Goal: Task Accomplishment & Management: Manage account settings

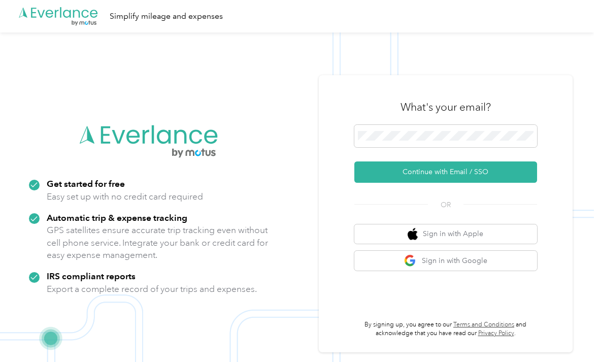
click at [490, 146] on span at bounding box center [445, 136] width 183 height 22
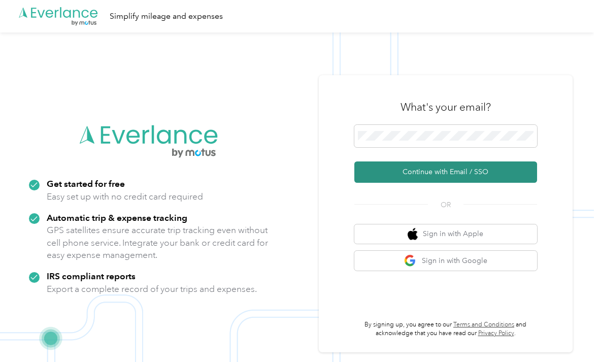
click at [465, 183] on button "Continue with Email / SSO" at bounding box center [445, 171] width 183 height 21
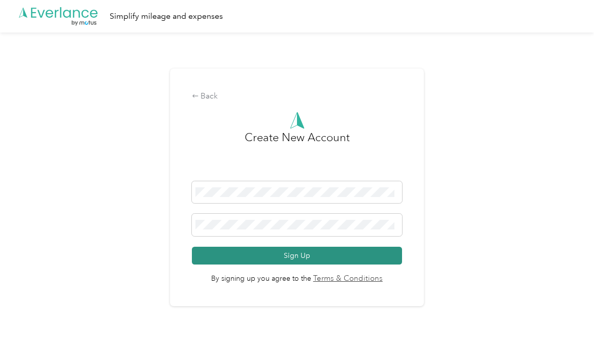
click at [289, 265] on button "Sign Up" at bounding box center [297, 256] width 210 height 18
click at [283, 265] on button "Sign Up" at bounding box center [297, 256] width 210 height 18
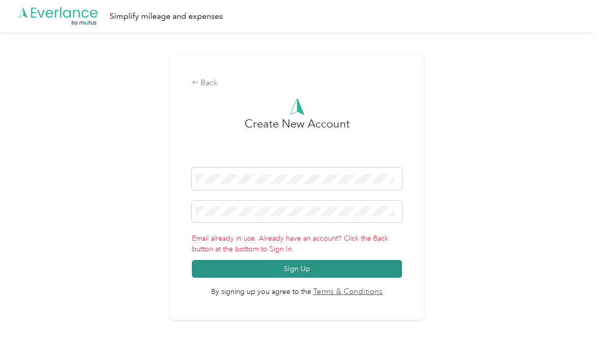
scroll to position [18, 0]
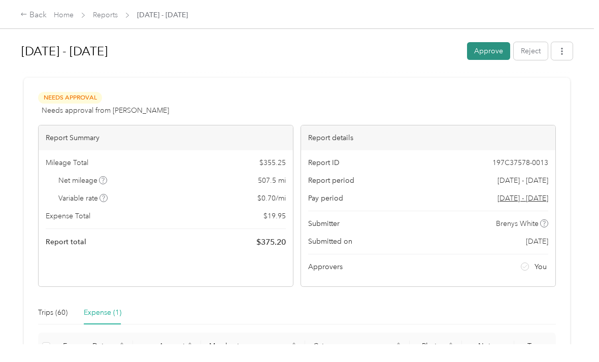
click at [495, 50] on button "Approve" at bounding box center [488, 51] width 43 height 18
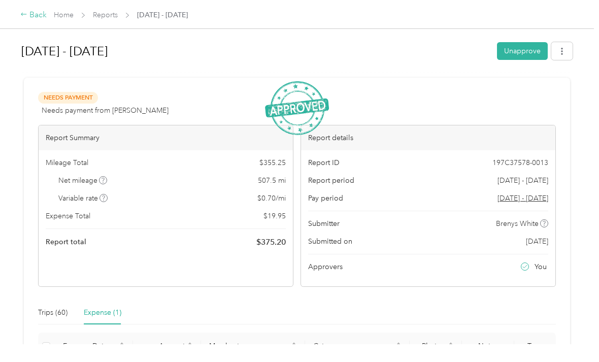
click at [37, 16] on div "Back" at bounding box center [33, 15] width 26 height 12
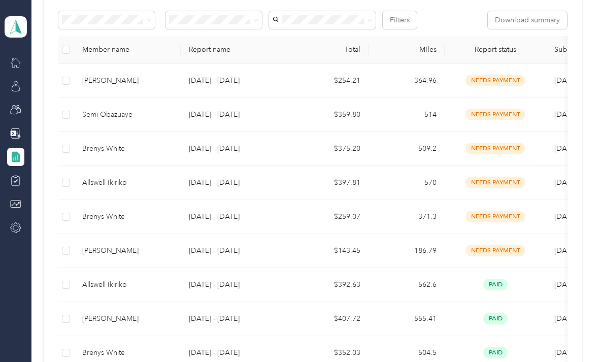
scroll to position [168, 0]
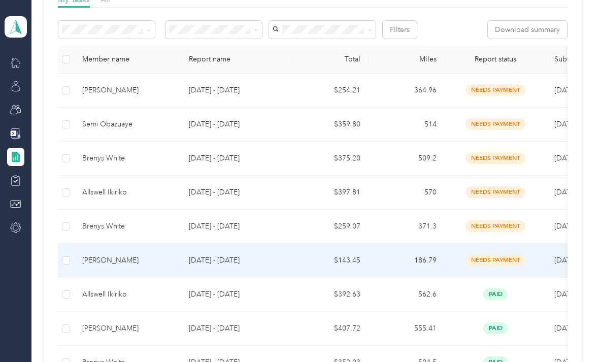
click at [538, 254] on div "needs payment" at bounding box center [495, 260] width 85 height 12
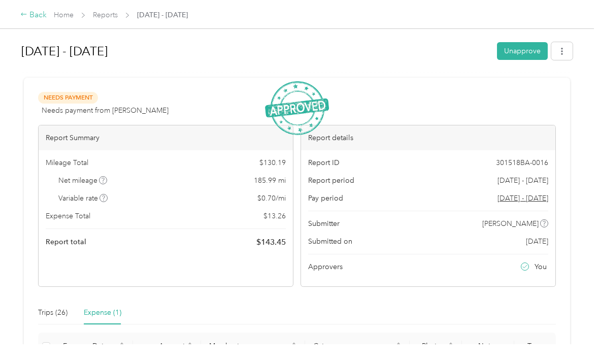
click at [30, 14] on div "Back" at bounding box center [33, 15] width 26 height 12
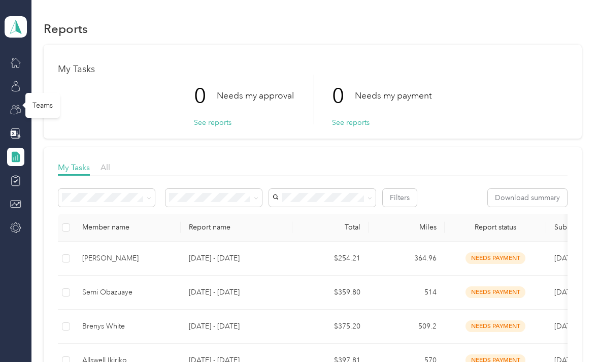
click at [19, 108] on icon at bounding box center [15, 109] width 11 height 11
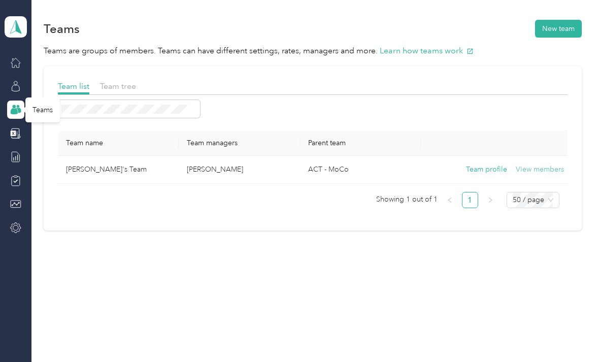
click at [542, 168] on button "View members" at bounding box center [540, 169] width 48 height 11
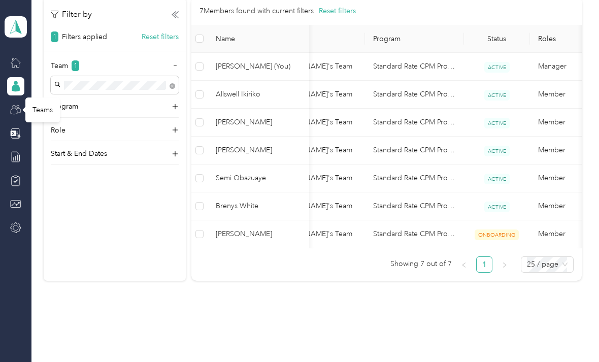
scroll to position [0, 40]
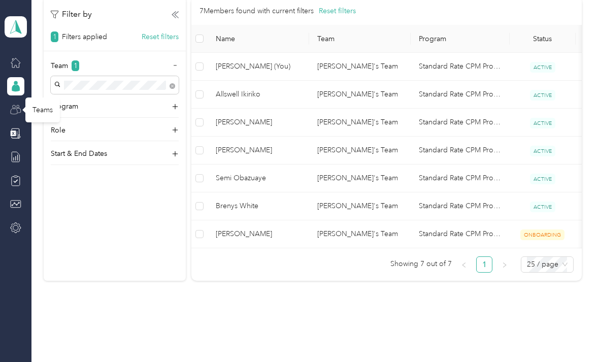
click at [565, 262] on span "25 / page" at bounding box center [547, 264] width 41 height 15
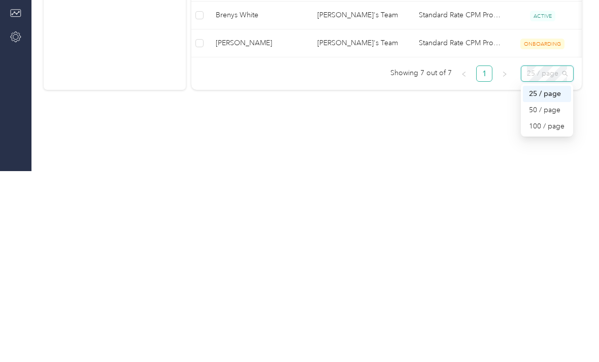
click at [476, 116] on div "Members All Members 7 Onboarding 1 NEW Securely sync your HR system with Everla…" at bounding box center [312, 50] width 563 height 590
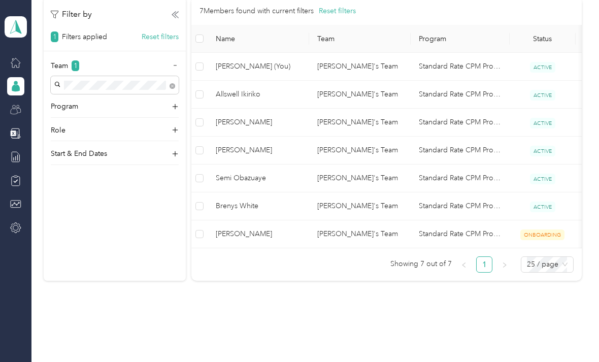
click at [547, 230] on span "ONBOARDING" at bounding box center [543, 235] width 44 height 11
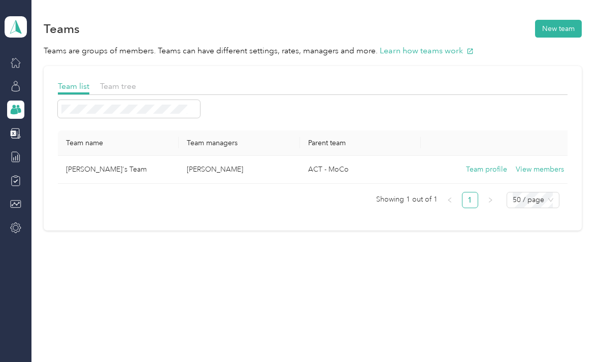
click at [122, 84] on span "Team tree" at bounding box center [118, 86] width 36 height 10
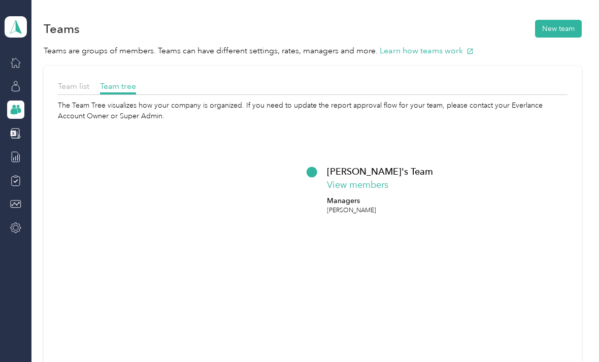
click at [75, 81] on span "Team list" at bounding box center [73, 86] width 31 height 10
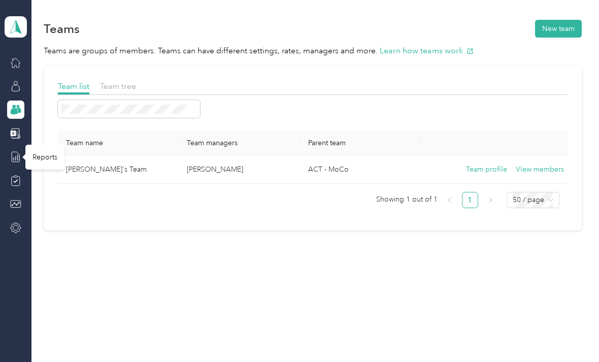
click at [18, 159] on line at bounding box center [18, 158] width 0 height 6
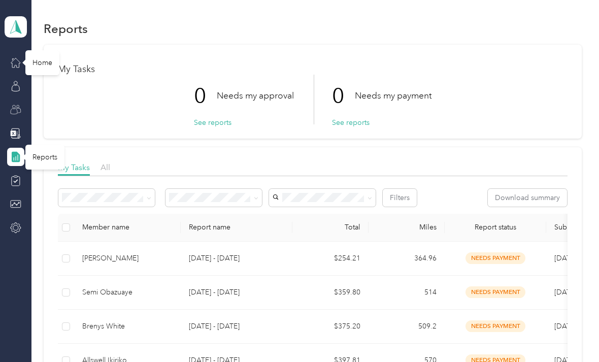
click at [222, 123] on button "See reports" at bounding box center [213, 122] width 38 height 11
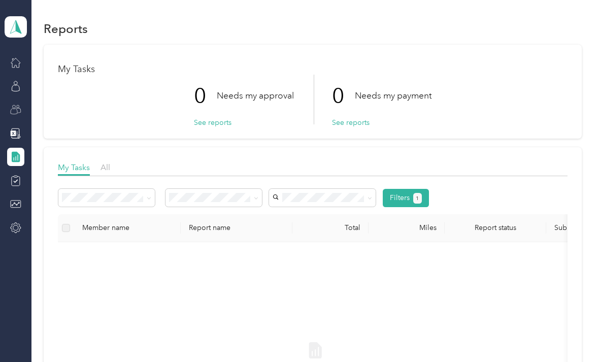
click at [369, 197] on icon at bounding box center [370, 198] width 3 height 2
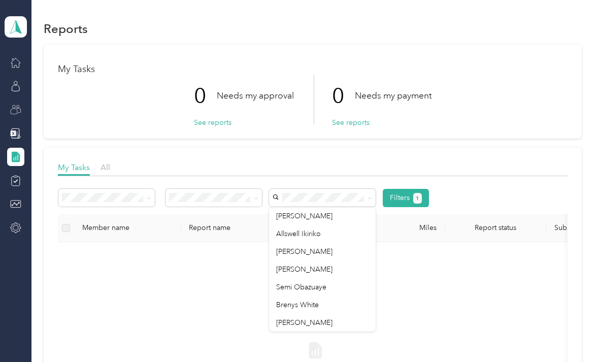
click at [333, 288] on div "Semi Obazuaye" at bounding box center [322, 287] width 92 height 11
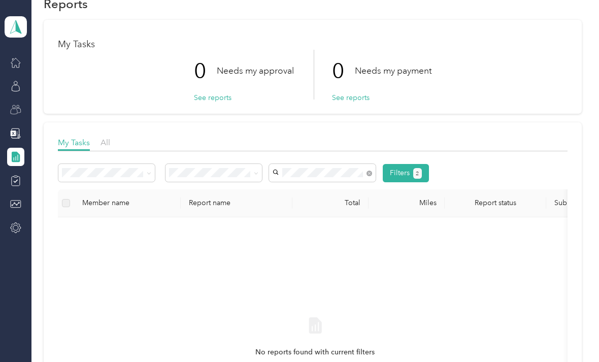
scroll to position [22, 0]
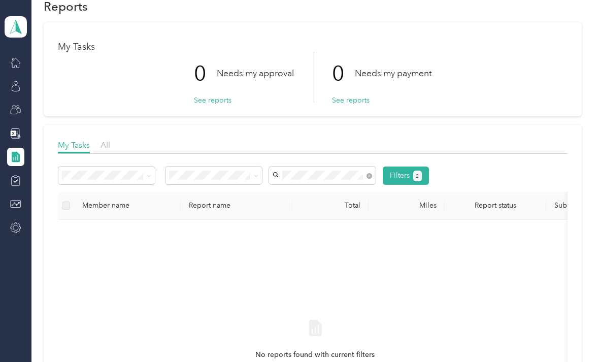
click at [397, 177] on button "Filters 2" at bounding box center [406, 176] width 46 height 18
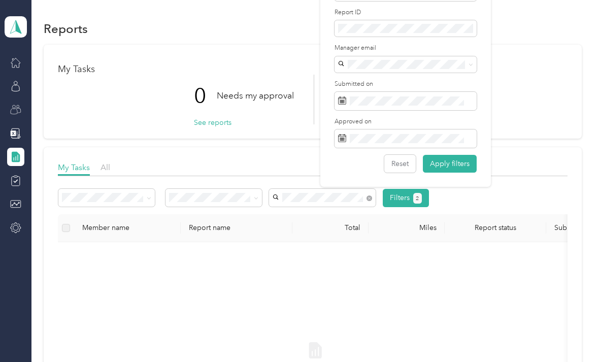
scroll to position [0, 0]
click at [130, 82] on div "0 Needs my approval See reports 0 Needs my payment See reports" at bounding box center [312, 100] width 509 height 50
